Goal: Task Accomplishment & Management: Use online tool/utility

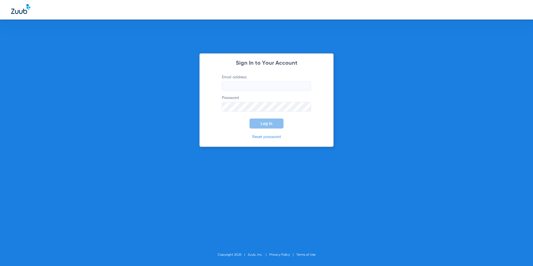
click at [250, 85] on input "Email address" at bounding box center [266, 85] width 89 height 9
click at [260, 85] on input "Email address" at bounding box center [266, 85] width 89 height 9
click at [241, 86] on input "Email address" at bounding box center [266, 85] width 89 height 9
drag, startPoint x: 295, startPoint y: 88, endPoint x: 269, endPoint y: 93, distance: 27.0
click at [269, 93] on form "Email address [EMAIL_ADDRESS][DOMAIN_NAME] Password Log In" at bounding box center [267, 101] width 106 height 54
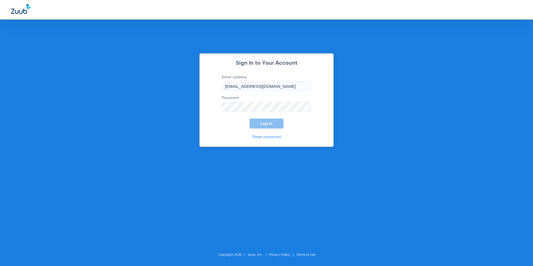
type input "[EMAIL_ADDRESS][DOMAIN_NAME]"
click at [250, 119] on button "Log In" at bounding box center [267, 124] width 34 height 10
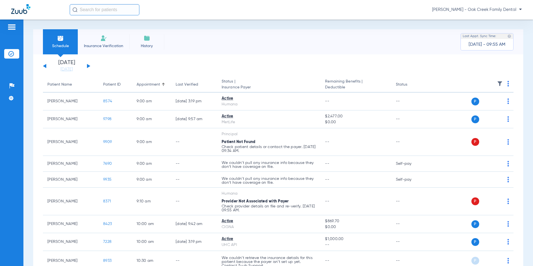
click at [87, 66] on button at bounding box center [88, 66] width 3 height 4
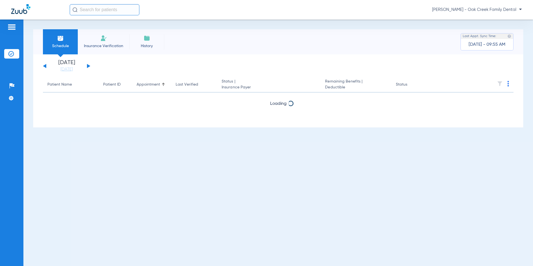
click at [87, 66] on button at bounding box center [88, 66] width 3 height 4
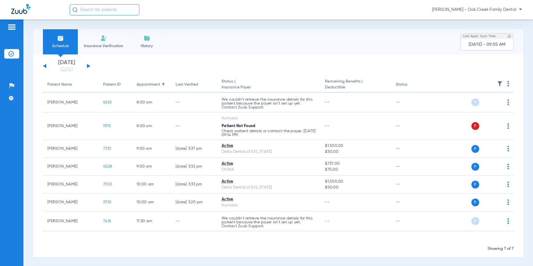
click at [87, 66] on button at bounding box center [88, 66] width 3 height 4
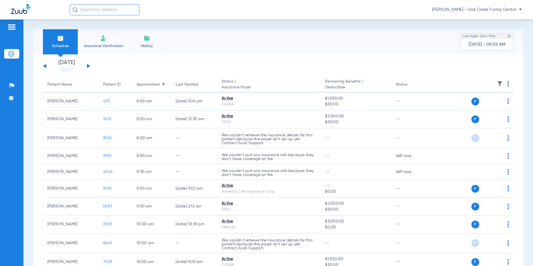
click at [508, 85] on img at bounding box center [509, 84] width 2 height 6
click at [481, 108] on button "Verify All" at bounding box center [483, 105] width 44 height 11
